Goal: Information Seeking & Learning: Learn about a topic

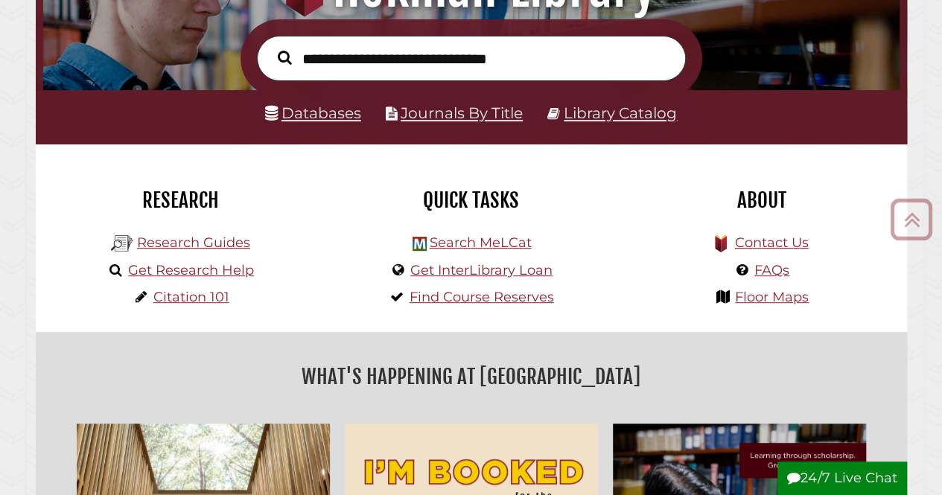
scroll to position [220, 0]
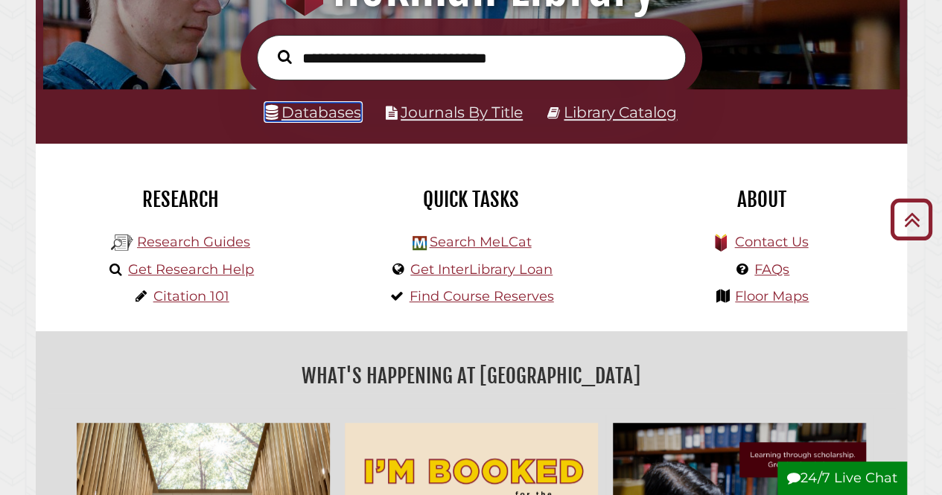
click at [339, 109] on link "Databases" at bounding box center [313, 112] width 96 height 19
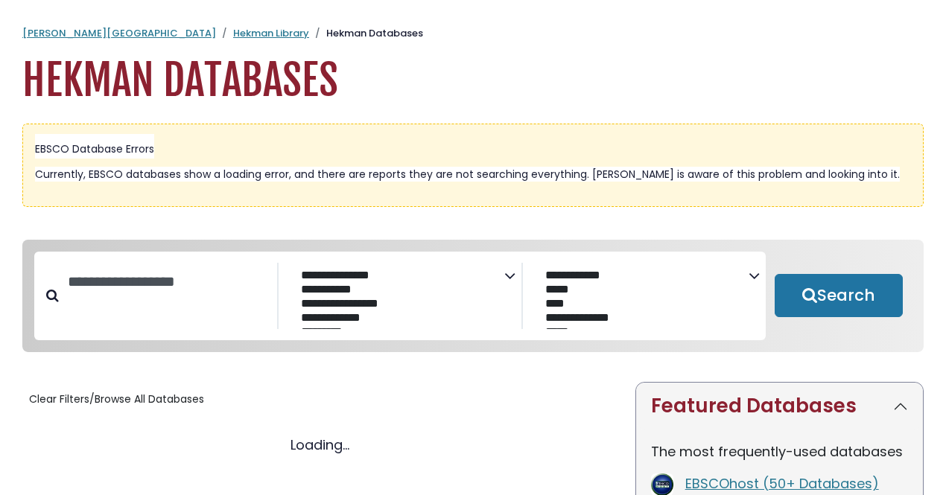
select select "Database Subject Filter"
select select "Database Vendors Filter"
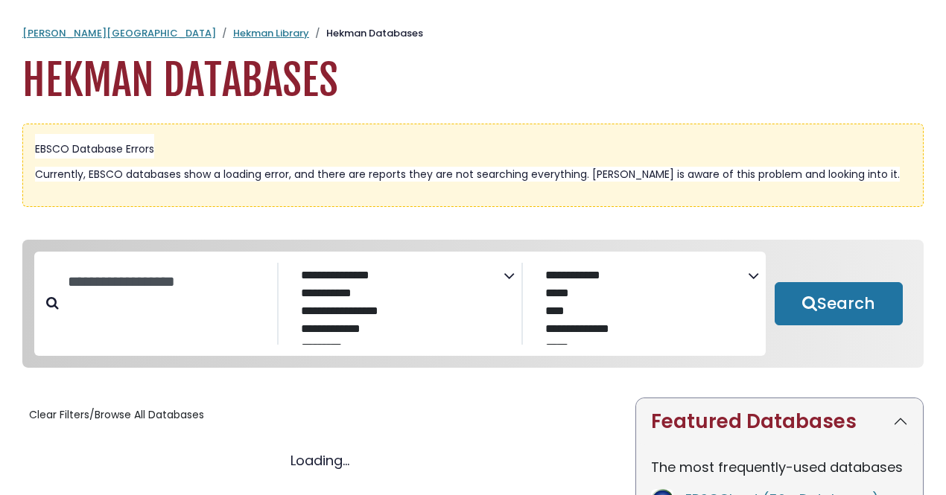
select select "Database Subject Filter"
select select "Database Vendors Filter"
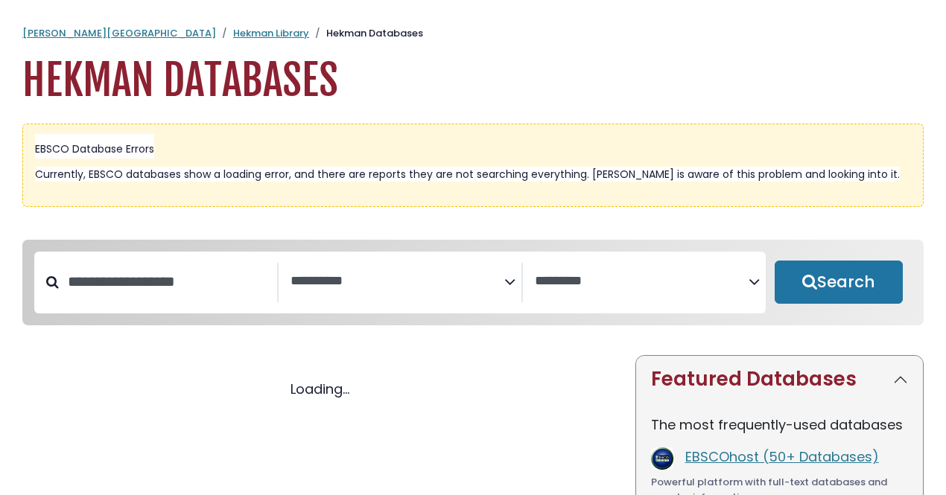
select select "Database Subject Filter"
select select "Database Vendors Filter"
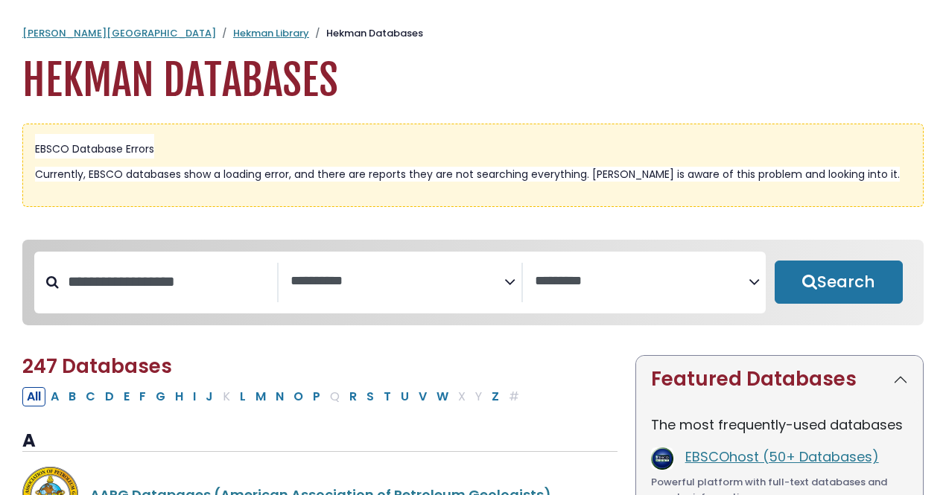
scroll to position [156, 0]
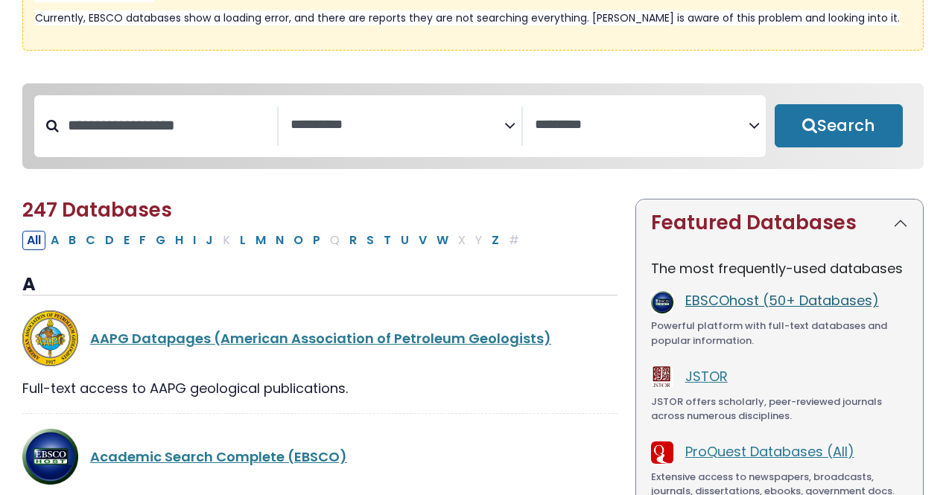
click at [728, 308] on link "EBSCOhost (50+ Databases)" at bounding box center [782, 300] width 194 height 19
click at [789, 305] on link "EBSCOhost (50+ Databases)" at bounding box center [782, 300] width 194 height 19
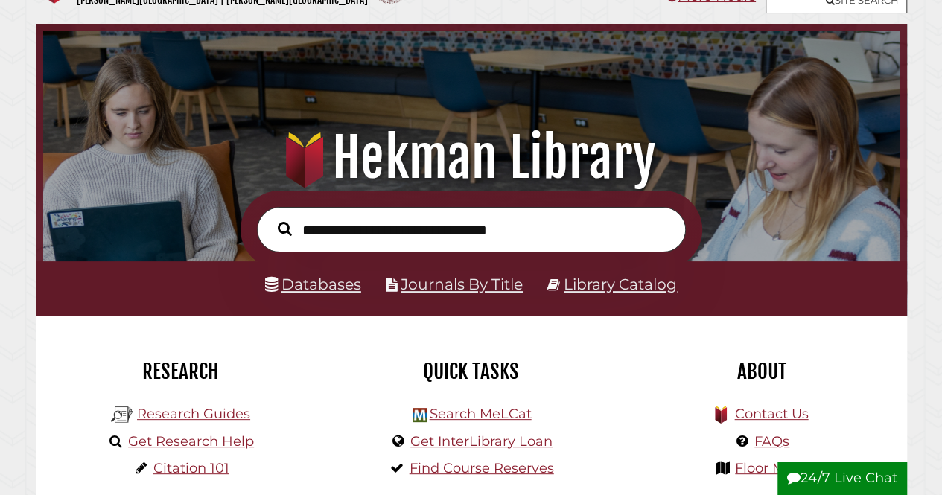
scroll to position [54, 0]
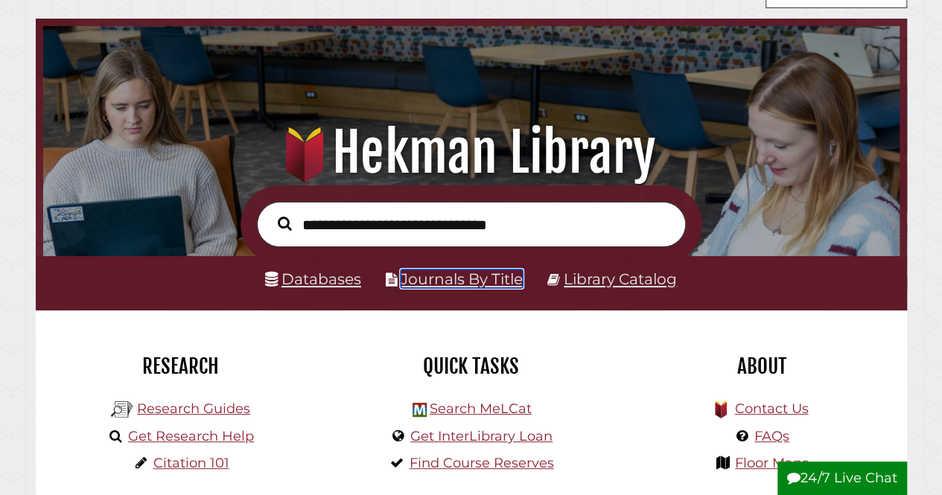
click at [498, 281] on link "Journals By Title" at bounding box center [462, 279] width 122 height 19
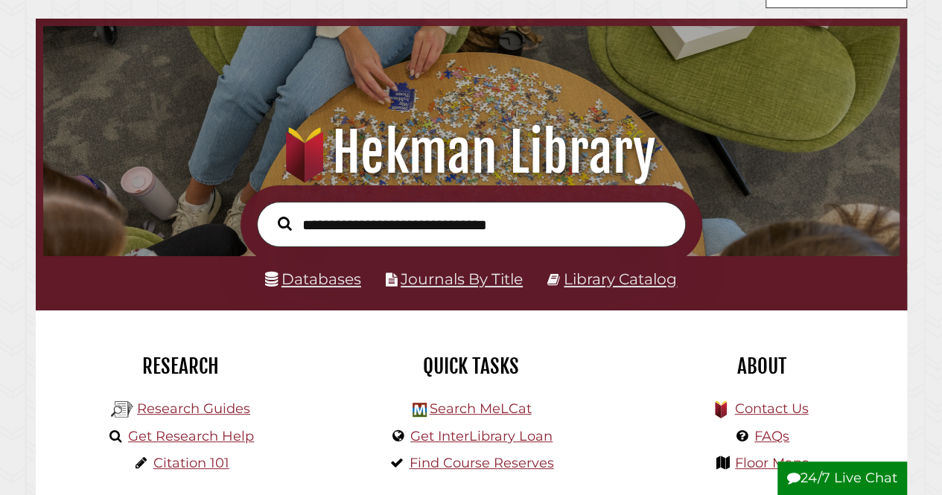
scroll to position [283, 849]
click at [337, 276] on link "Databases" at bounding box center [313, 279] width 96 height 19
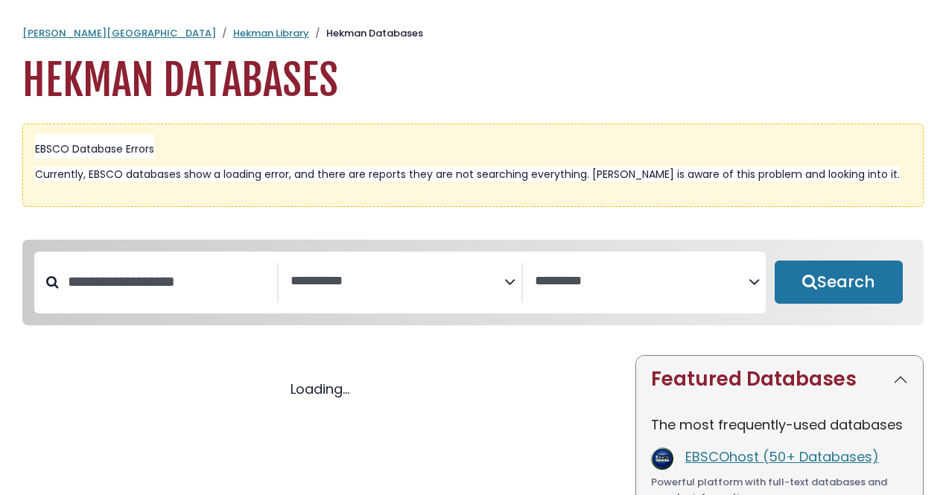
select select "Database Subject Filter"
select select "Database Vendors Filter"
select select "Database Subject Filter"
select select "Database Vendors Filter"
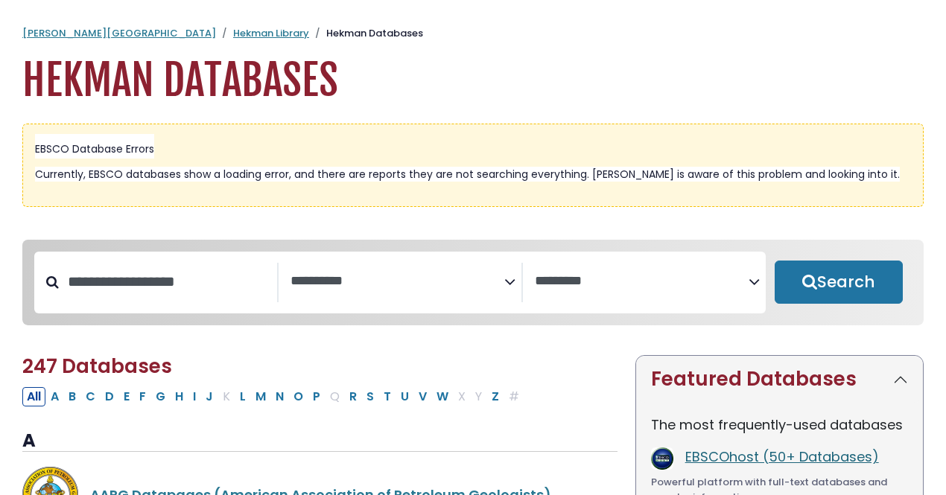
click at [715, 461] on link "EBSCOhost (50+ Databases)" at bounding box center [782, 456] width 194 height 19
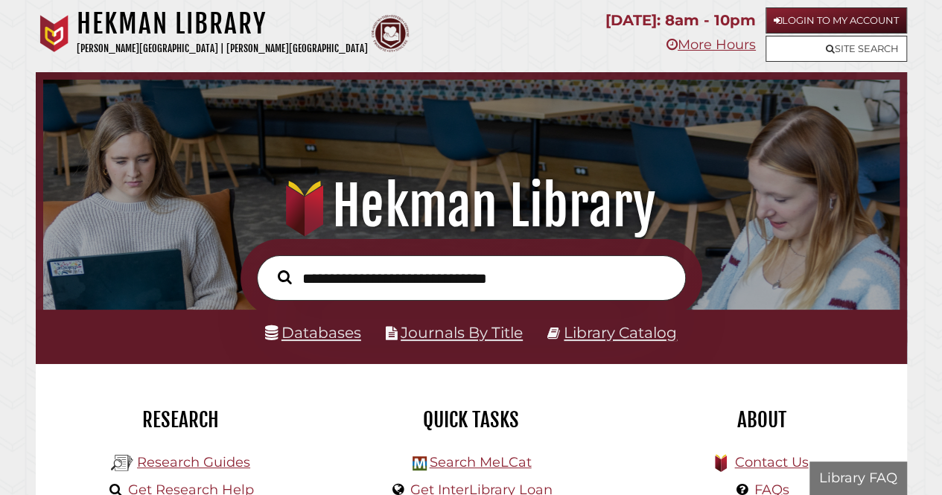
scroll to position [283, 849]
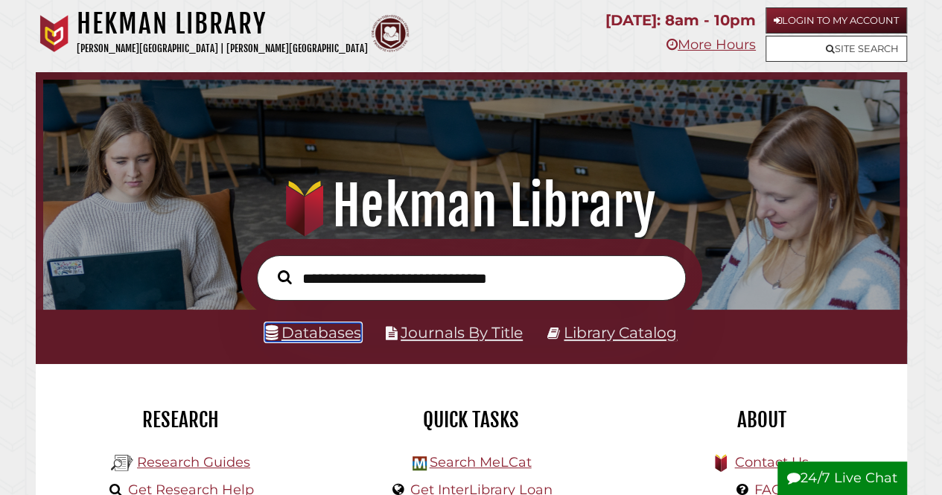
click at [341, 336] on link "Databases" at bounding box center [313, 332] width 96 height 19
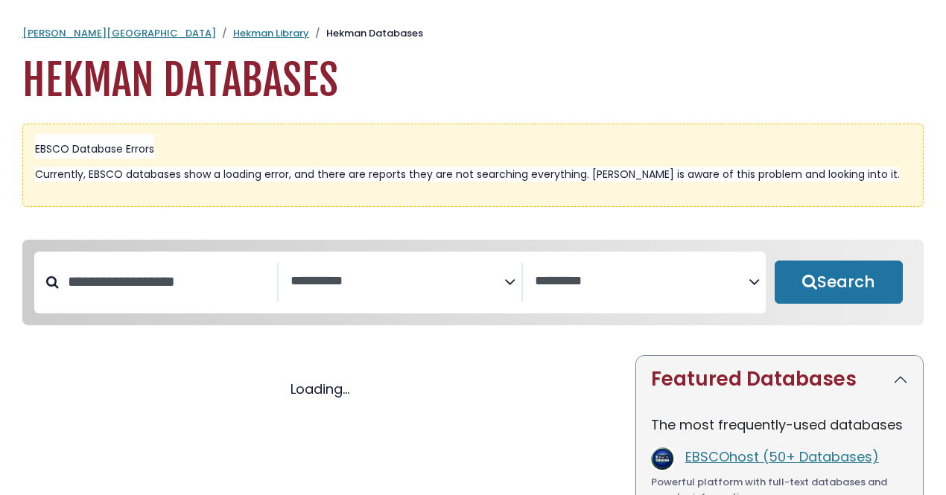
select select "Database Subject Filter"
select select "Database Vendors Filter"
select select "Database Subject Filter"
select select "Database Vendors Filter"
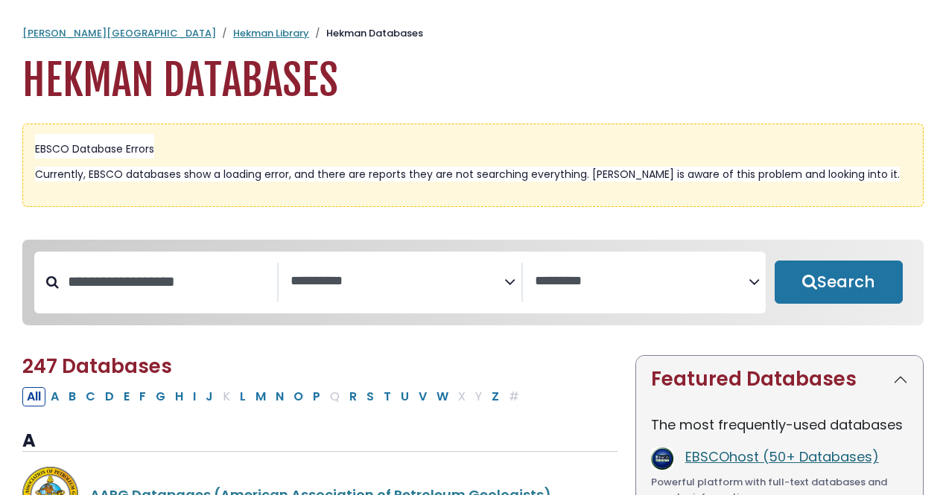
click at [746, 459] on link "EBSCOhost (50+ Databases)" at bounding box center [782, 456] width 194 height 19
